Goal: Check status: Check status

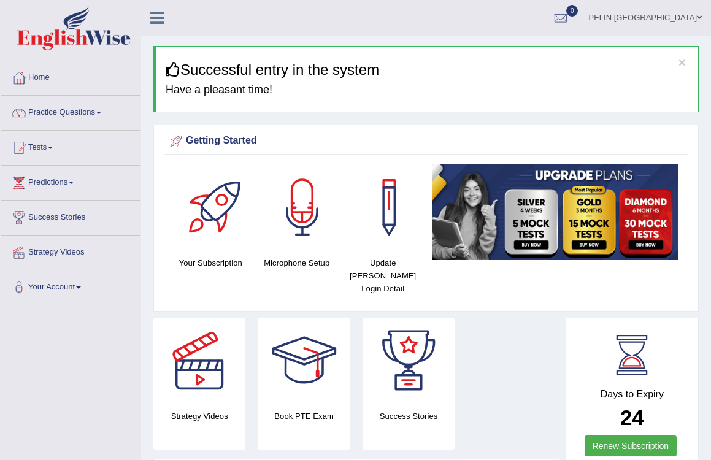
click at [693, 15] on link "PELIN [GEOGRAPHIC_DATA]" at bounding box center [645, 16] width 132 height 32
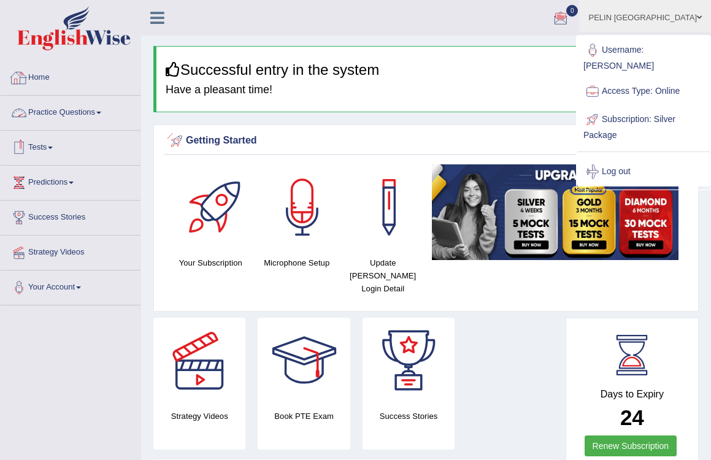
click at [48, 72] on link "Home" at bounding box center [71, 76] width 140 height 31
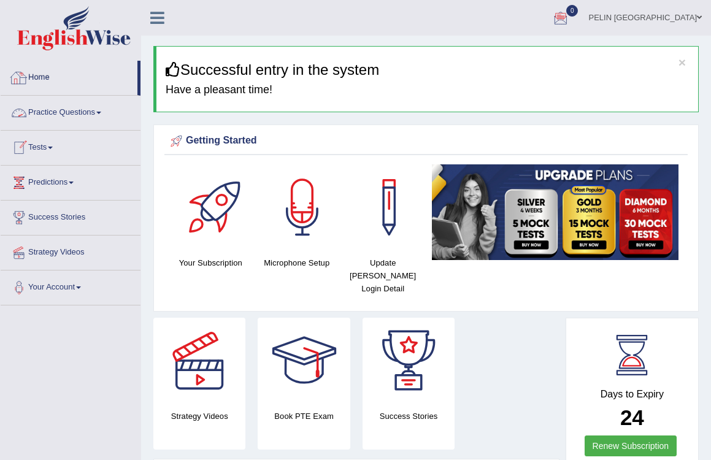
click at [47, 286] on link "Your Account" at bounding box center [71, 285] width 140 height 31
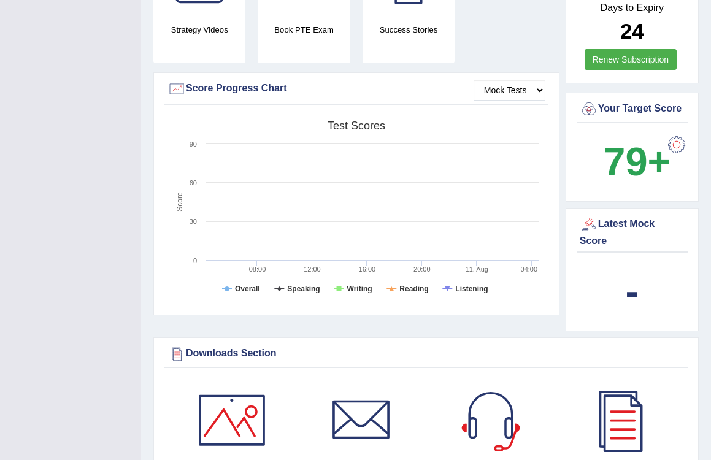
scroll to position [309, 0]
click at [636, 276] on b "-" at bounding box center [632, 290] width 13 height 45
click at [634, 231] on div "Latest Mock Score" at bounding box center [632, 231] width 105 height 33
click at [606, 231] on div "Latest Mock Score" at bounding box center [632, 231] width 105 height 33
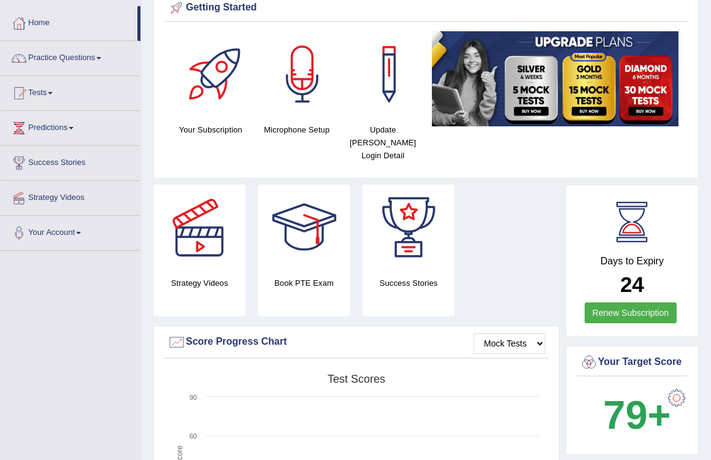
scroll to position [53, 0]
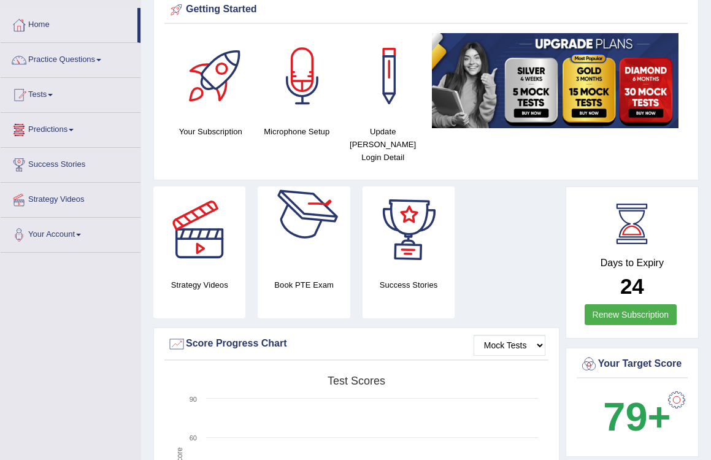
click at [423, 207] on div at bounding box center [409, 229] width 86 height 86
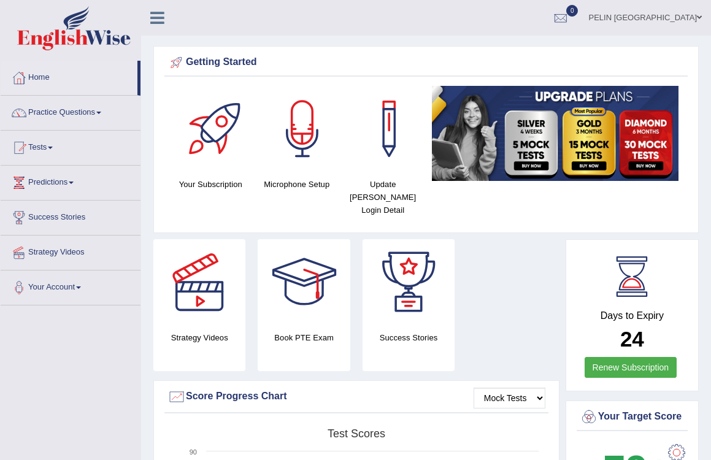
click at [692, 21] on link "PELIN [GEOGRAPHIC_DATA]" at bounding box center [645, 16] width 132 height 32
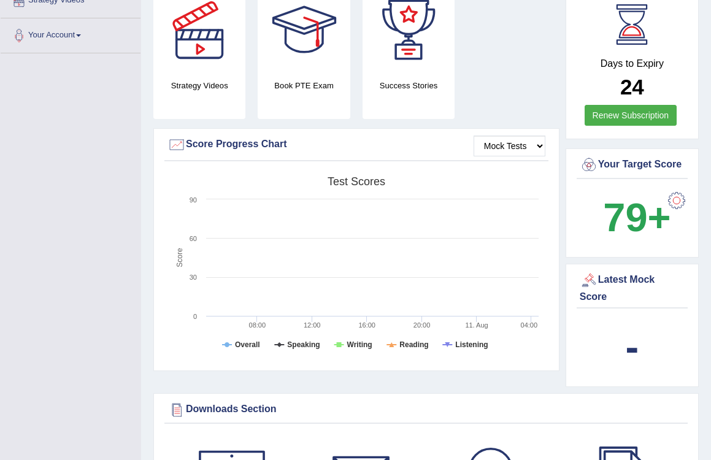
scroll to position [254, 0]
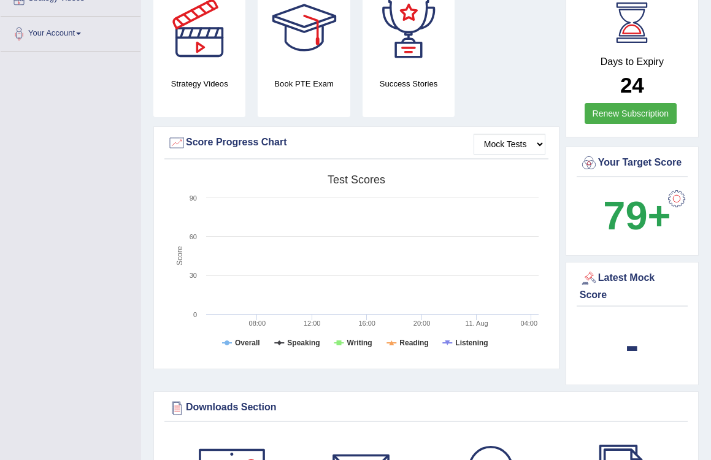
click at [507, 144] on div "Mock Tests Score Progress Chart" at bounding box center [356, 146] width 384 height 26
click at [409, 249] on rect at bounding box center [355, 264] width 377 height 190
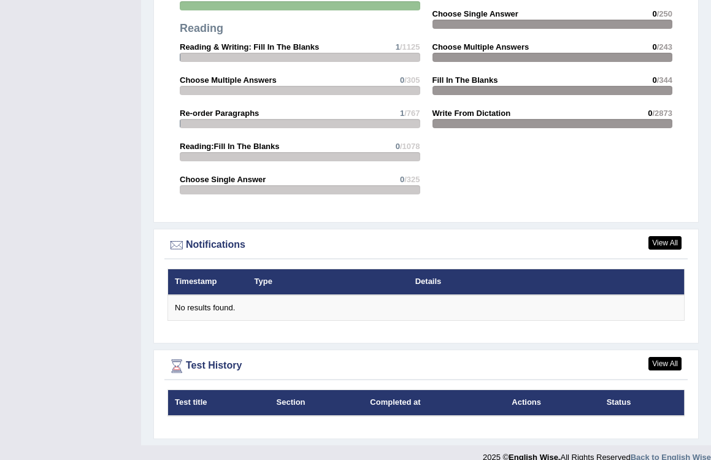
scroll to position [1292, 0]
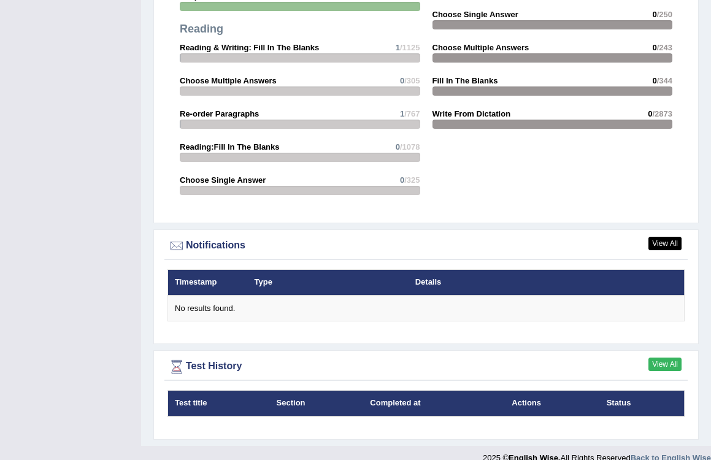
click at [670, 358] on link "View All" at bounding box center [664, 364] width 33 height 13
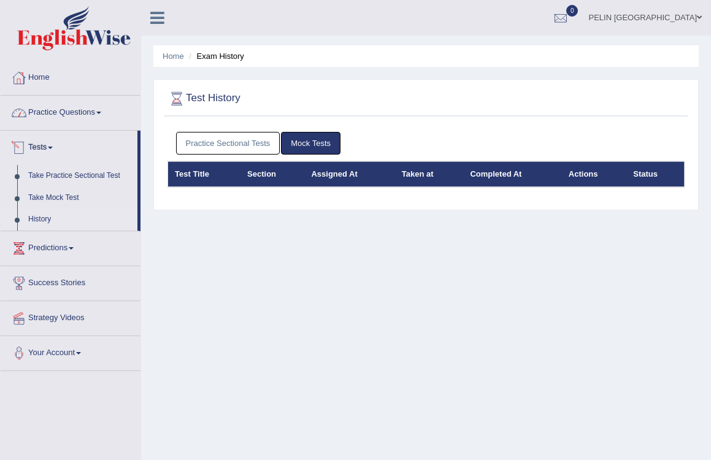
click at [44, 75] on link "Home" at bounding box center [71, 76] width 140 height 31
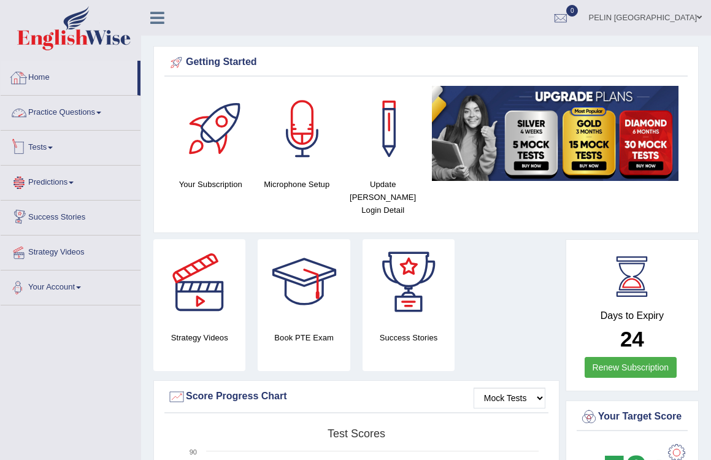
click at [45, 75] on link "Home" at bounding box center [69, 76] width 137 height 31
